Goal: Information Seeking & Learning: Learn about a topic

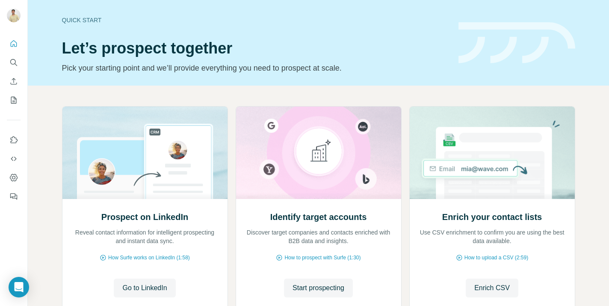
scroll to position [9, 0]
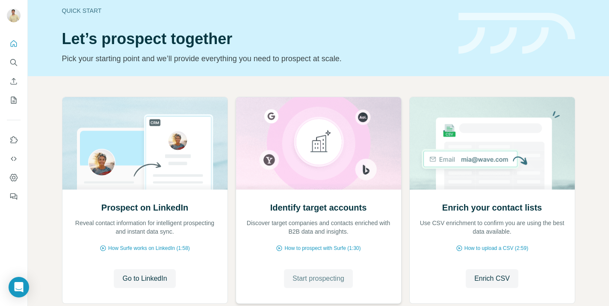
click at [322, 279] on span "Start prospecting" at bounding box center [318, 278] width 52 height 10
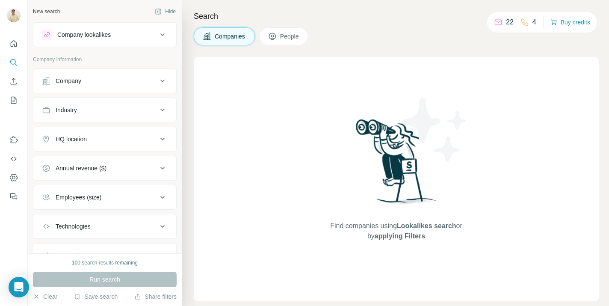
click at [123, 76] on button "Company" at bounding box center [104, 81] width 143 height 21
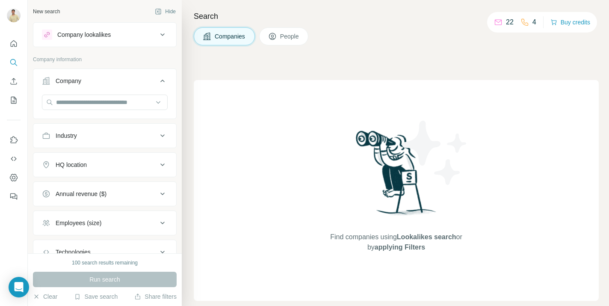
click at [123, 76] on button "Company" at bounding box center [104, 83] width 143 height 24
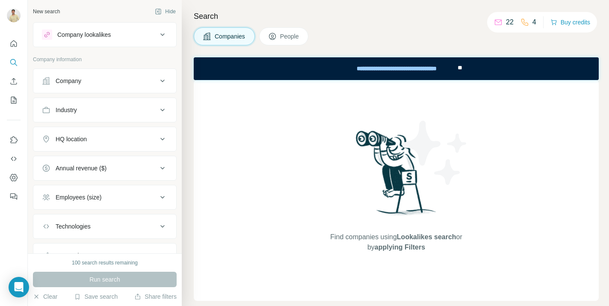
click at [103, 109] on div "Industry" at bounding box center [99, 110] width 115 height 9
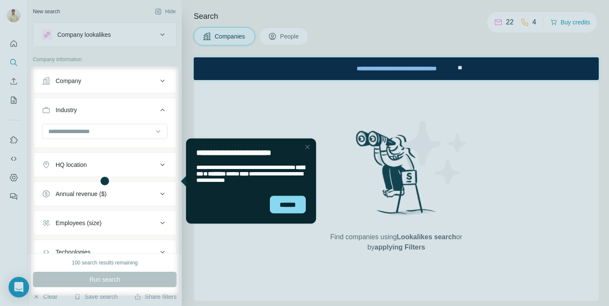
click at [308, 146] on div "Close Step" at bounding box center [307, 147] width 10 height 10
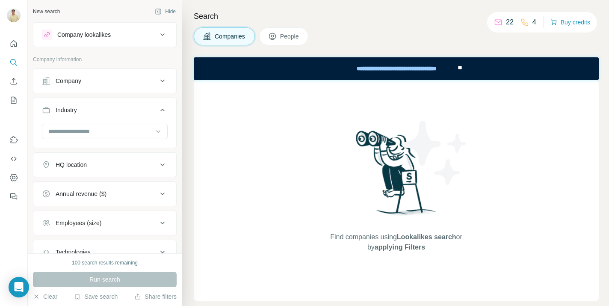
click at [120, 169] on button "HQ location" at bounding box center [104, 164] width 143 height 21
click at [101, 192] on input "text" at bounding box center [105, 185] width 126 height 15
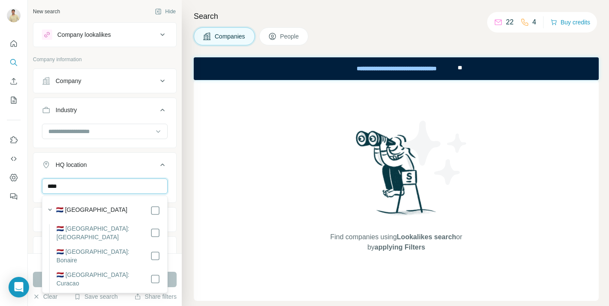
type input "****"
click at [133, 210] on div "🇳🇱 [GEOGRAPHIC_DATA]" at bounding box center [108, 210] width 104 height 10
click at [170, 203] on div "**** [GEOGRAPHIC_DATA] Clear all" at bounding box center [104, 204] width 143 height 53
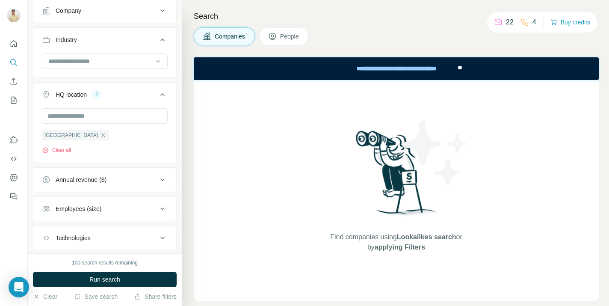
scroll to position [116, 0]
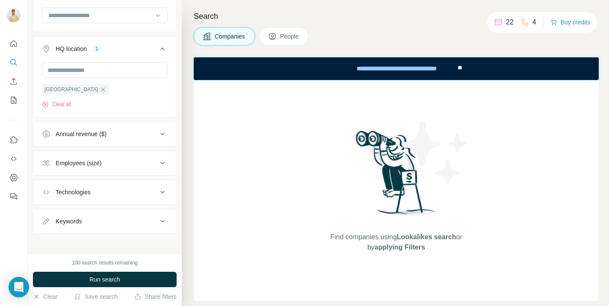
click at [118, 164] on div "Employees (size)" at bounding box center [99, 163] width 115 height 9
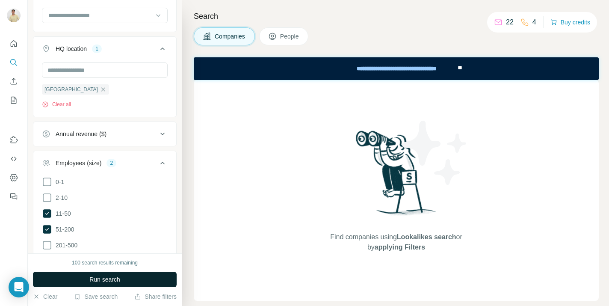
click at [125, 277] on button "Run search" at bounding box center [105, 279] width 144 height 15
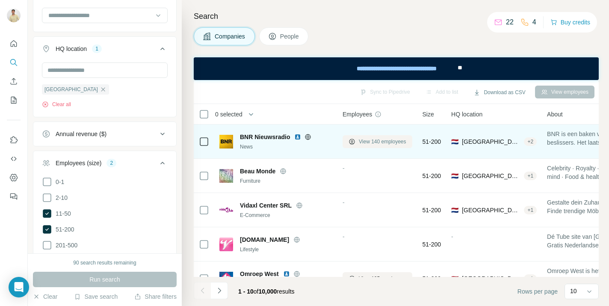
click at [358, 138] on button "View 140 employees" at bounding box center [378, 141] width 70 height 13
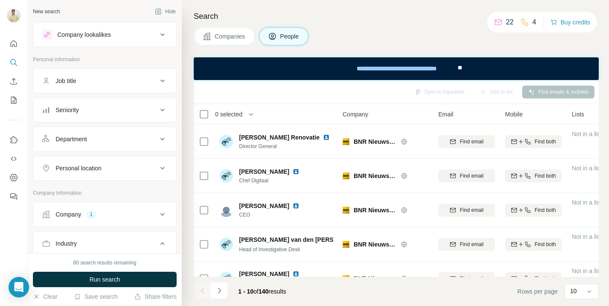
click at [92, 133] on button "Department" at bounding box center [104, 139] width 143 height 21
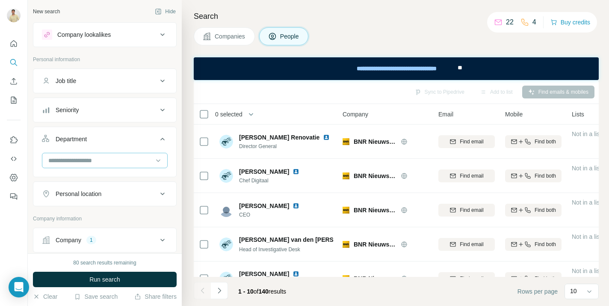
click at [83, 162] on input at bounding box center [100, 160] width 106 height 9
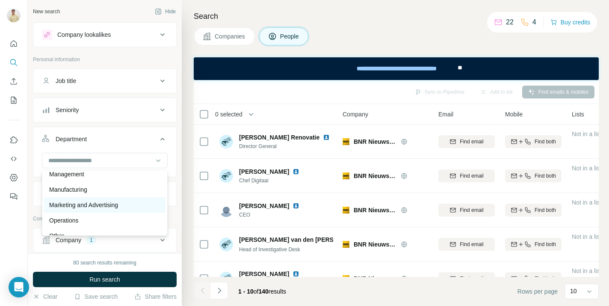
click at [109, 204] on p "Marketing and Advertising" at bounding box center [83, 205] width 69 height 9
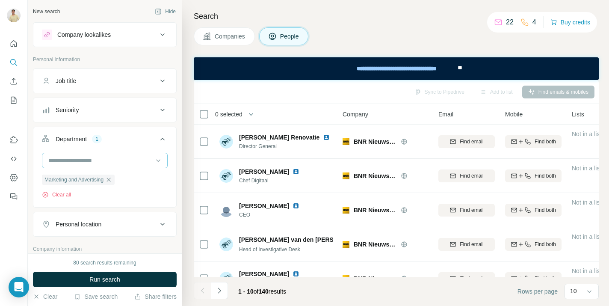
click at [118, 162] on input at bounding box center [100, 160] width 106 height 9
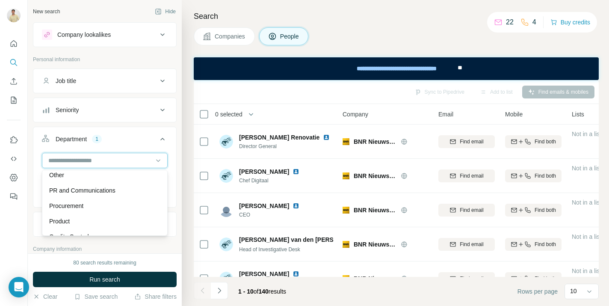
scroll to position [235, 0]
click at [109, 187] on p "PR and Communications" at bounding box center [82, 190] width 66 height 9
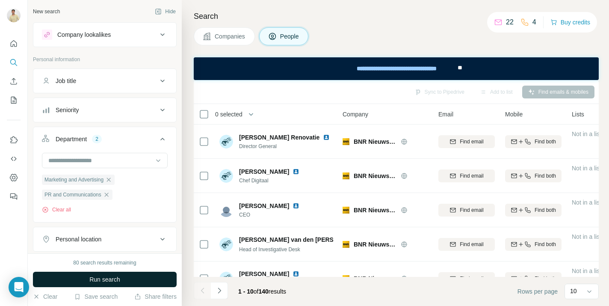
click at [127, 280] on button "Run search" at bounding box center [105, 279] width 144 height 15
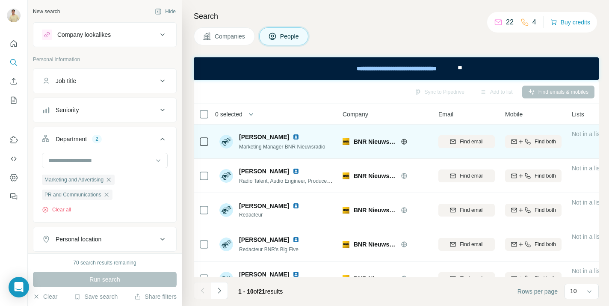
click at [293, 136] on img at bounding box center [295, 136] width 7 height 7
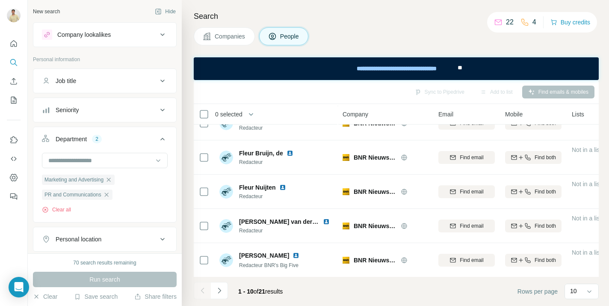
scroll to position [190, 0]
click at [222, 290] on icon "Navigate to next page" at bounding box center [219, 290] width 9 height 9
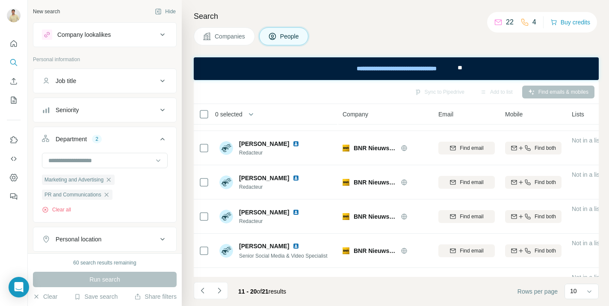
scroll to position [132, 0]
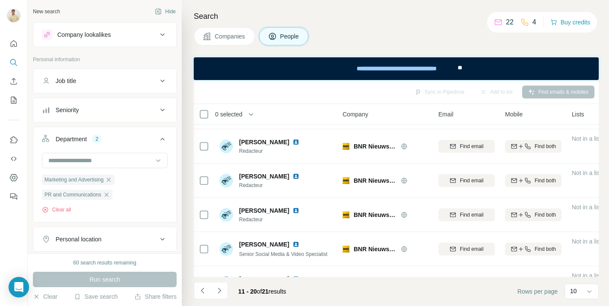
click at [221, 32] on span "Companies" at bounding box center [230, 36] width 31 height 9
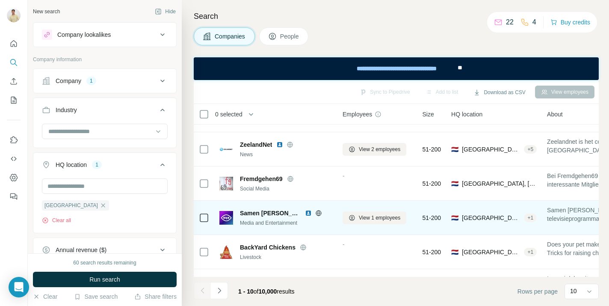
scroll to position [190, 0]
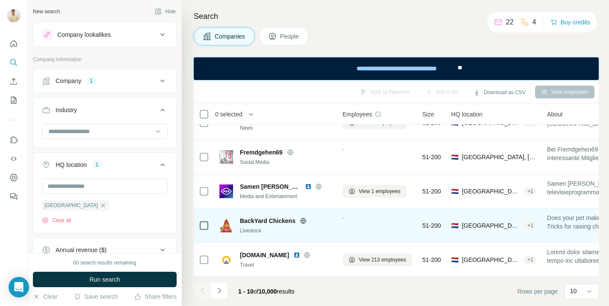
click at [344, 220] on span "-" at bounding box center [344, 217] width 2 height 7
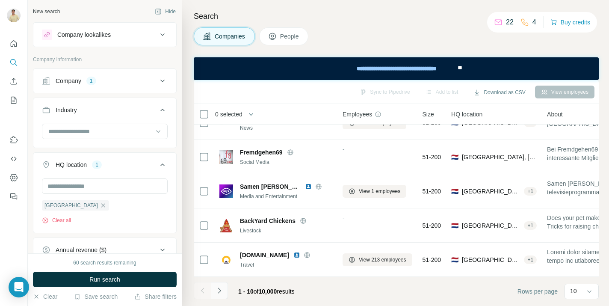
click at [213, 291] on button "Navigate to next page" at bounding box center [219, 290] width 17 height 17
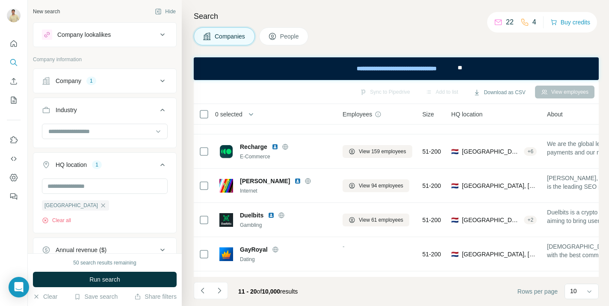
scroll to position [0, 0]
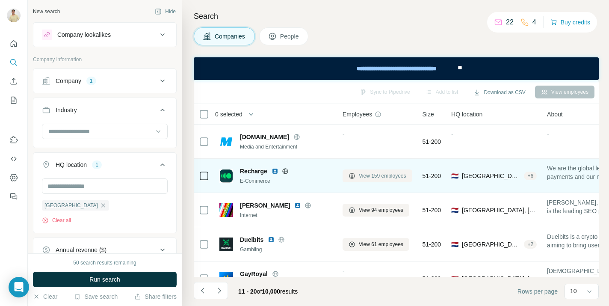
click at [386, 177] on span "View 159 employees" at bounding box center [382, 176] width 47 height 8
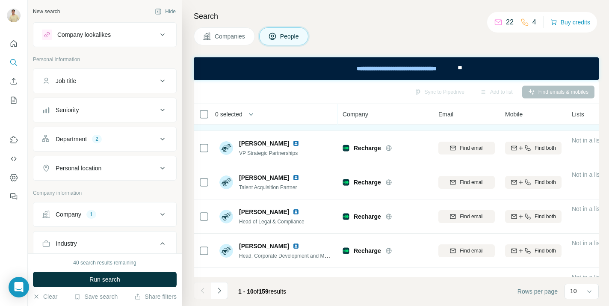
scroll to position [190, 0]
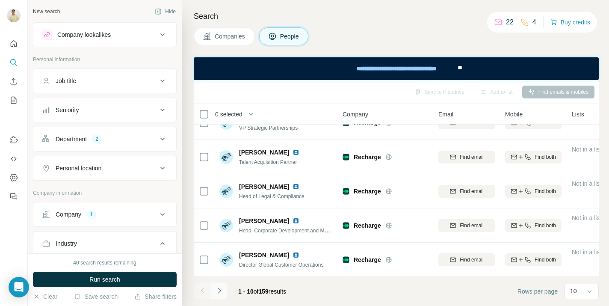
click at [223, 286] on icon "Navigate to next page" at bounding box center [219, 290] width 9 height 9
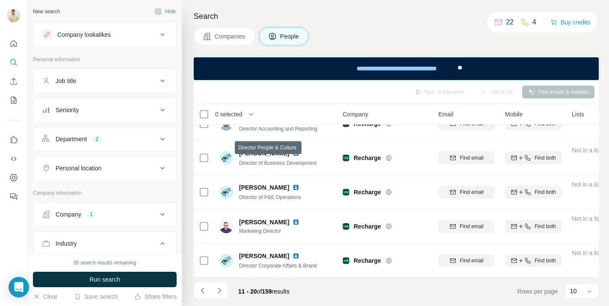
scroll to position [0, 0]
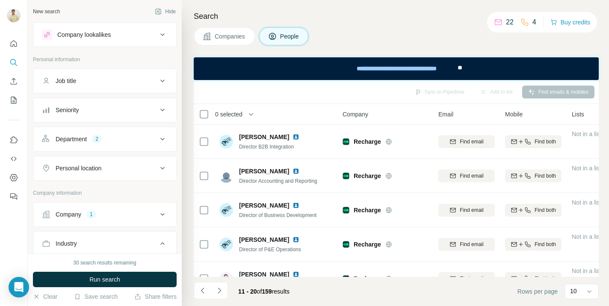
click at [115, 143] on div "Department 2" at bounding box center [99, 139] width 115 height 9
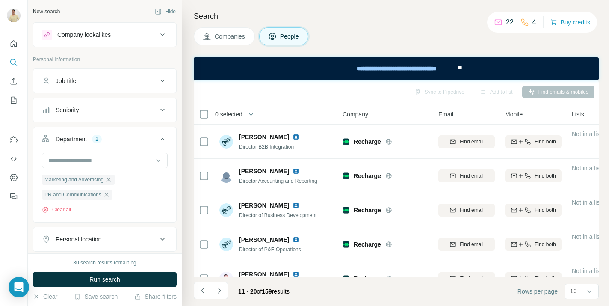
click at [160, 142] on icon at bounding box center [162, 139] width 10 height 10
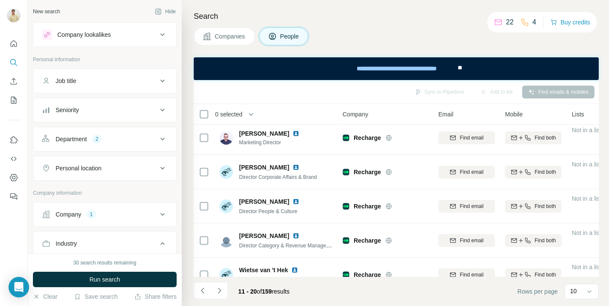
scroll to position [190, 0]
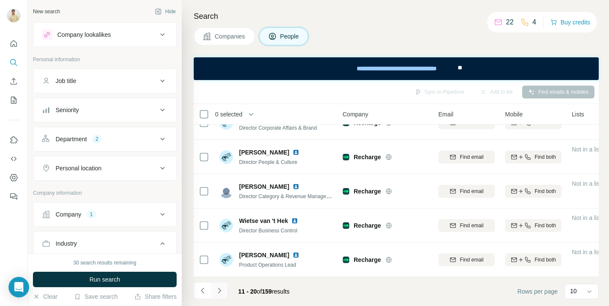
click at [220, 292] on icon "Navigate to next page" at bounding box center [219, 290] width 9 height 9
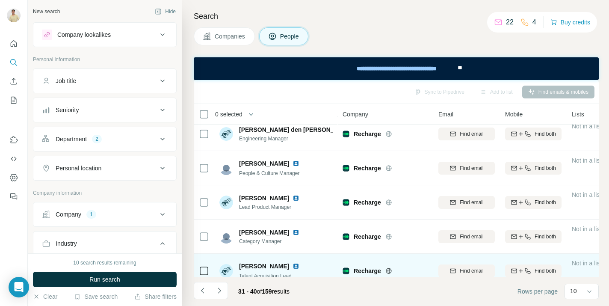
scroll to position [76, 0]
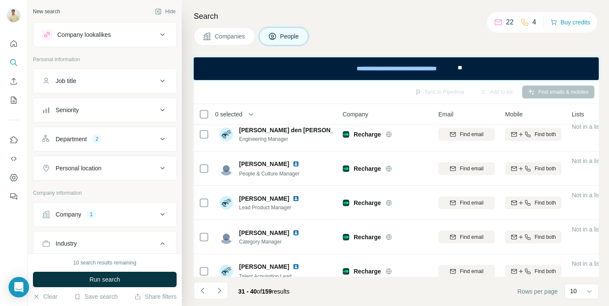
click at [224, 46] on div "Search Companies People Sync to Pipedrive Add to list Find emails & mobiles 0 s…" at bounding box center [395, 153] width 427 height 306
click at [219, 39] on span "Companies" at bounding box center [230, 36] width 31 height 9
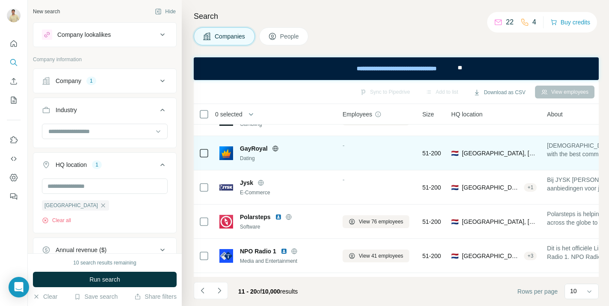
scroll to position [127, 0]
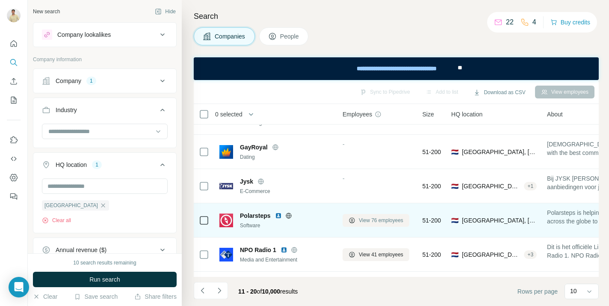
click at [358, 218] on button "View 76 employees" at bounding box center [376, 220] width 67 height 13
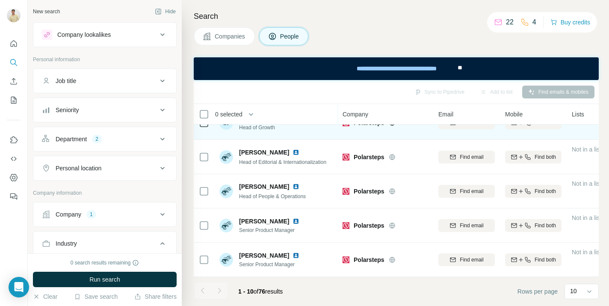
scroll to position [189, 0]
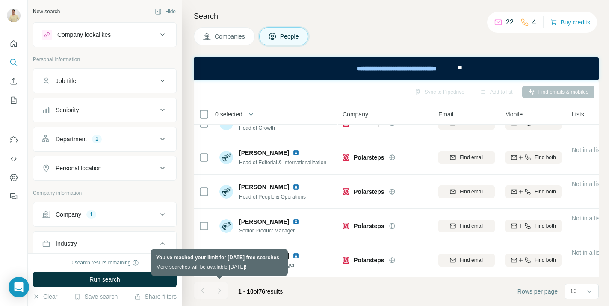
click at [219, 291] on div at bounding box center [219, 290] width 17 height 17
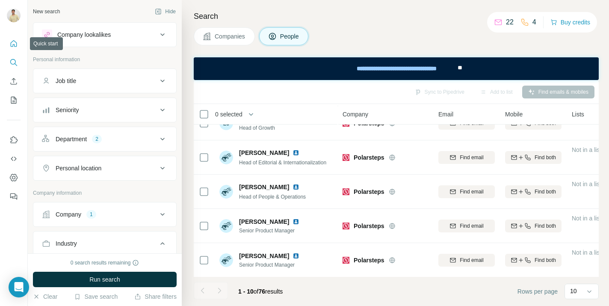
click at [9, 43] on icon "Quick start" at bounding box center [13, 43] width 9 height 9
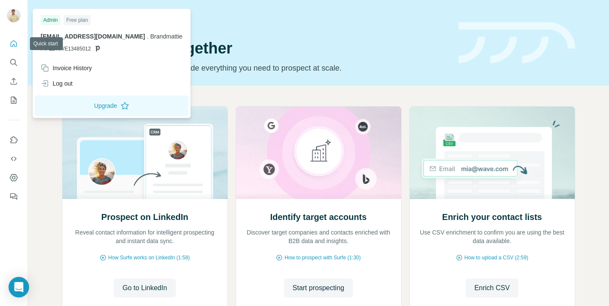
click at [15, 17] on img at bounding box center [14, 16] width 14 height 14
click at [79, 21] on div "Free plan" at bounding box center [77, 20] width 27 height 10
click at [80, 105] on button "Upgrade" at bounding box center [112, 105] width 154 height 21
